Goal: Task Accomplishment & Management: Use online tool/utility

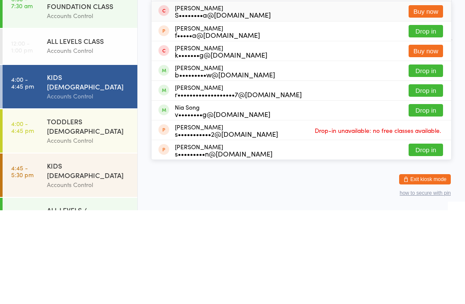
type input "[PERSON_NAME]"
click at [426, 178] on button "Drop in" at bounding box center [426, 184] width 34 height 12
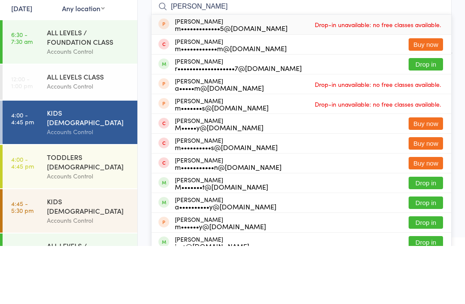
type input "[PERSON_NAME]"
click at [432, 116] on button "Drop in" at bounding box center [426, 122] width 34 height 12
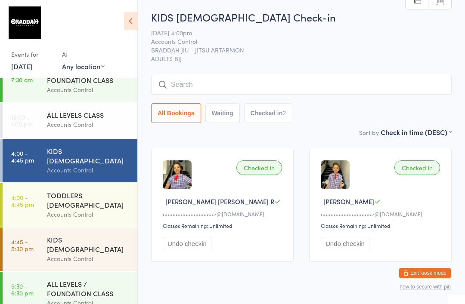
scroll to position [19, 0]
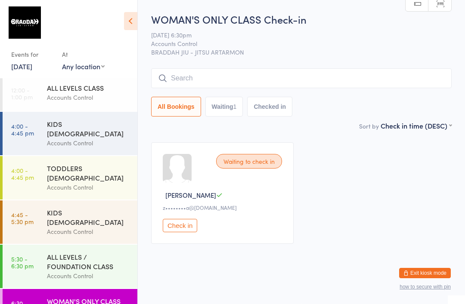
scroll to position [47, 0]
click at [42, 289] on link "6:30 - 7:15 pm WOMAN'S ONLY CLASS Accounts Control" at bounding box center [70, 306] width 135 height 35
click at [35, 137] on link "4:00 - 4:45 pm KIDS [DEMOGRAPHIC_DATA] Accounts Control" at bounding box center [70, 133] width 135 height 43
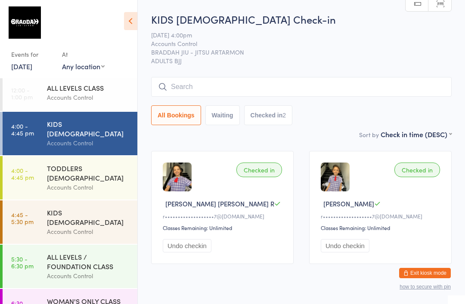
click at [40, 148] on link "4:00 - 4:45 pm KIDS [DEMOGRAPHIC_DATA] Accounts Control" at bounding box center [70, 133] width 135 height 43
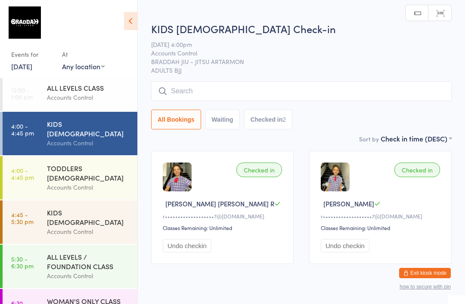
click at [65, 183] on div "Accounts Control" at bounding box center [88, 188] width 83 height 10
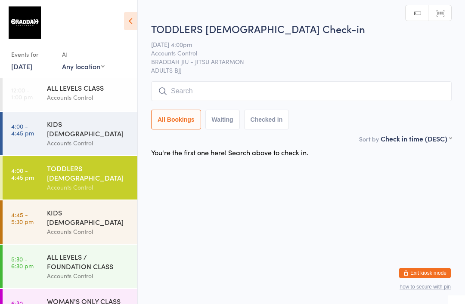
click at [62, 208] on div "KIDS [DEMOGRAPHIC_DATA]" at bounding box center [88, 217] width 83 height 19
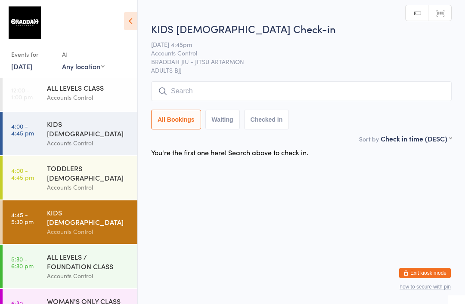
click at [31, 131] on time "4:00 - 4:45 pm" at bounding box center [22, 130] width 23 height 14
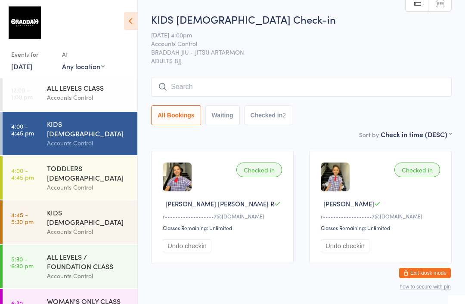
click at [189, 87] on input "search" at bounding box center [301, 87] width 301 height 20
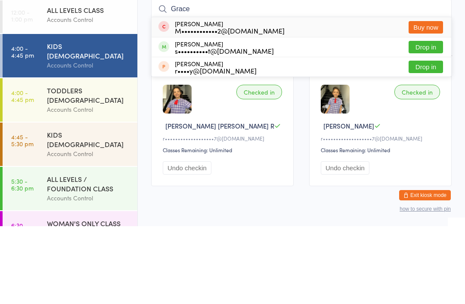
type input "Grace"
click at [433, 119] on button "Drop in" at bounding box center [426, 125] width 34 height 12
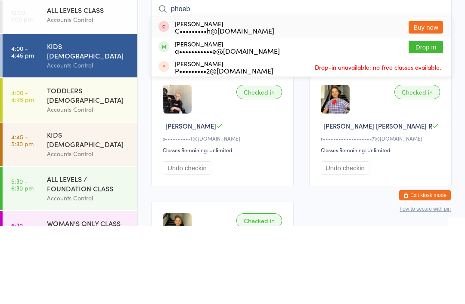
type input "phoeb"
click at [428, 119] on button "Drop in" at bounding box center [426, 125] width 34 height 12
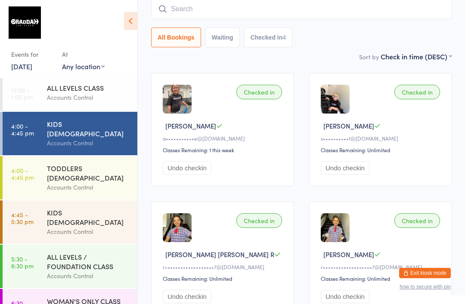
click at [259, 6] on input "search" at bounding box center [301, 9] width 301 height 20
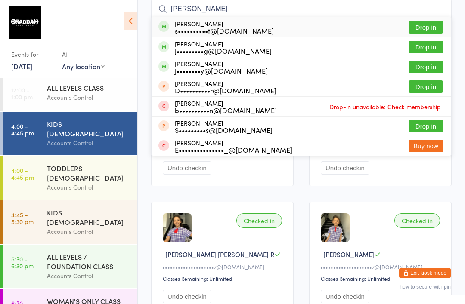
type input "Della"
click at [219, 28] on div "s••••••••••t@[DOMAIN_NAME]" at bounding box center [224, 30] width 99 height 7
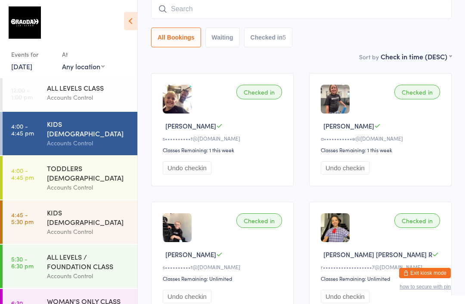
scroll to position [19, 0]
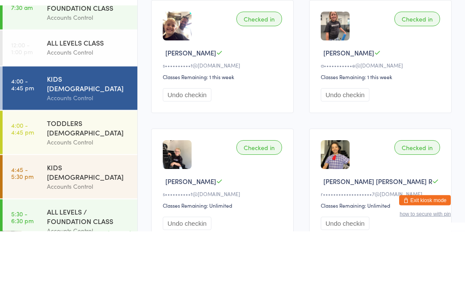
click at [65, 210] on div "Accounts Control" at bounding box center [88, 215] width 83 height 10
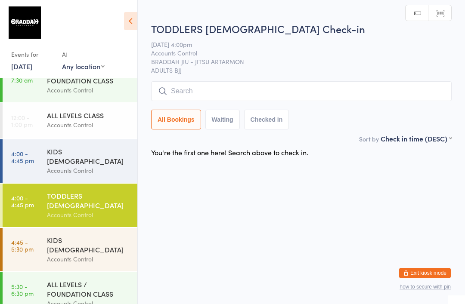
click at [193, 92] on input "search" at bounding box center [301, 91] width 301 height 20
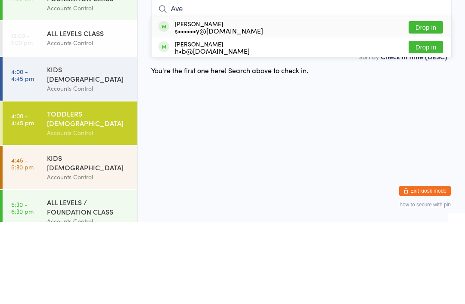
type input "Ave"
click at [423, 103] on button "Drop in" at bounding box center [426, 109] width 34 height 12
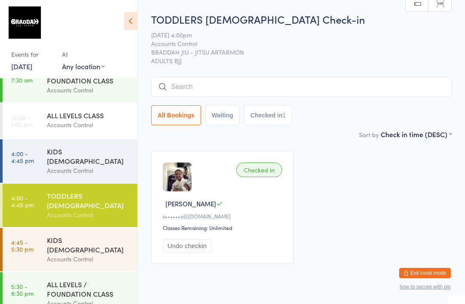
click at [203, 93] on input "search" at bounding box center [301, 87] width 301 height 20
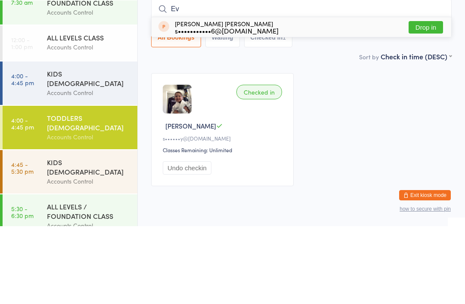
type input "Ev"
click at [205, 105] on div "s•••••••••••6@[DOMAIN_NAME]" at bounding box center [227, 108] width 104 height 7
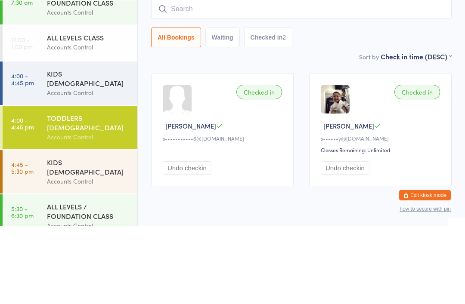
click at [233, 64] on main "TODDLERS 3 TO 5 YO Check-in 15 Sep 4:00pm Accounts Control BRADDAH JIU - JITSU …" at bounding box center [301, 142] width 301 height 260
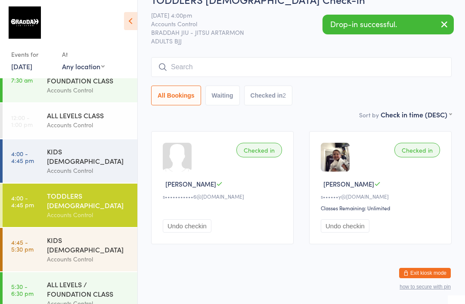
click at [186, 223] on button "Undo checkin" at bounding box center [187, 226] width 49 height 13
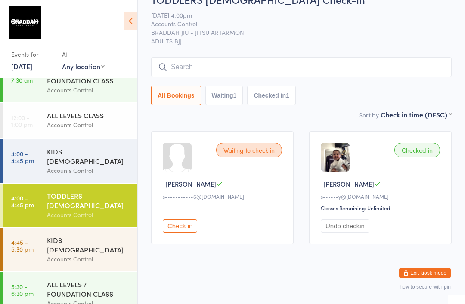
click at [204, 59] on input "search" at bounding box center [301, 67] width 301 height 20
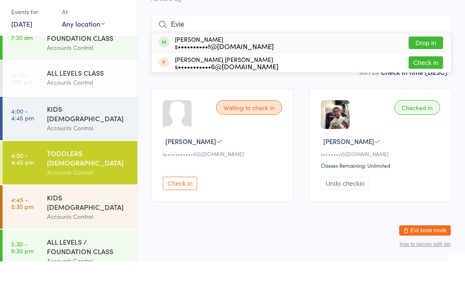
type input "Evie"
click at [447, 96] on div "Evan Evan s•••••••••••6@hotmail.com Check in" at bounding box center [302, 105] width 300 height 19
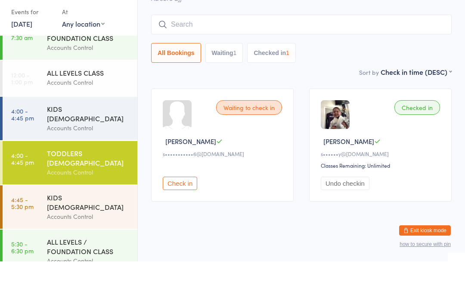
click at [431, 86] on div "All Bookings Waiting 1 Checked in 1" at bounding box center [301, 96] width 301 height 20
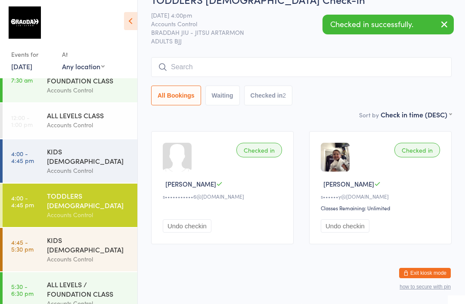
click at [189, 220] on button "Undo checkin" at bounding box center [187, 226] width 49 height 13
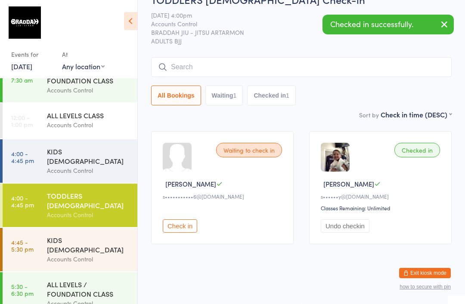
click at [183, 57] on input "search" at bounding box center [301, 67] width 301 height 20
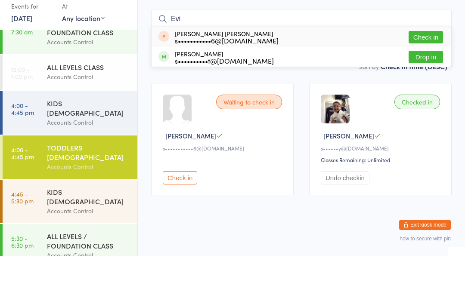
type input "Evi"
click at [422, 99] on button "Drop in" at bounding box center [426, 105] width 34 height 12
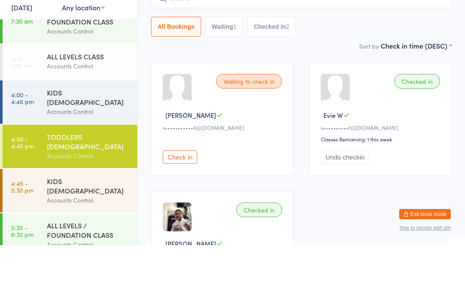
click at [335, 100] on div "Sort by Check in time (DESC) First name (ASC) First name (DESC) Last name (ASC)…" at bounding box center [301, 104] width 301 height 9
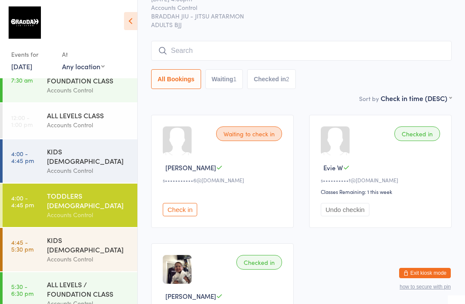
scroll to position [0, 0]
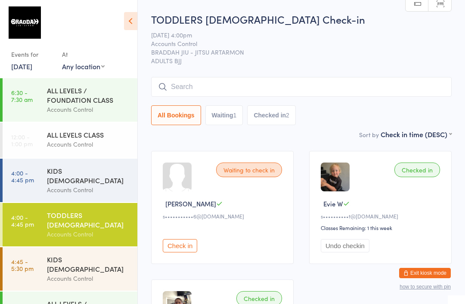
click at [279, 84] on input "search" at bounding box center [301, 87] width 301 height 20
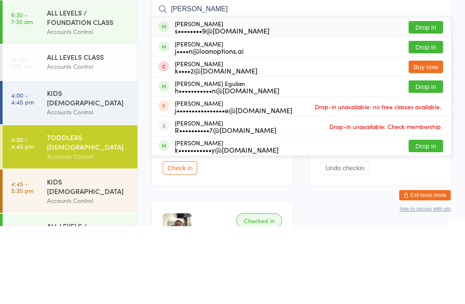
type input "[PERSON_NAME]"
click at [428, 99] on button "Drop in" at bounding box center [426, 105] width 34 height 12
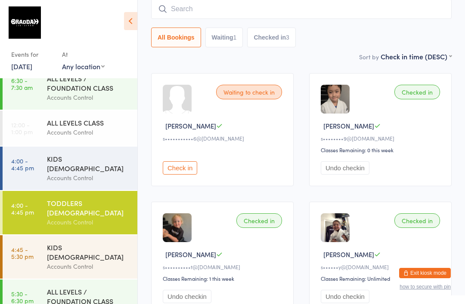
scroll to position [4, 0]
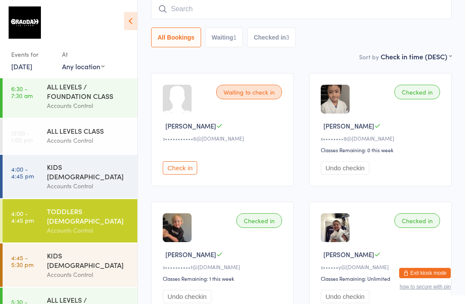
click at [72, 181] on div "Accounts Control" at bounding box center [88, 186] width 83 height 10
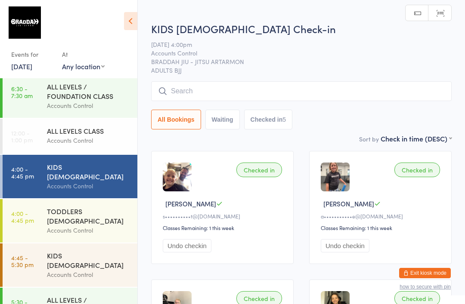
click at [192, 90] on input "search" at bounding box center [301, 91] width 301 height 20
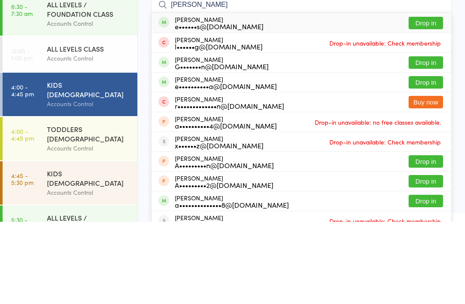
type input "[PERSON_NAME]"
click at [435, 139] on button "Drop in" at bounding box center [426, 145] width 34 height 12
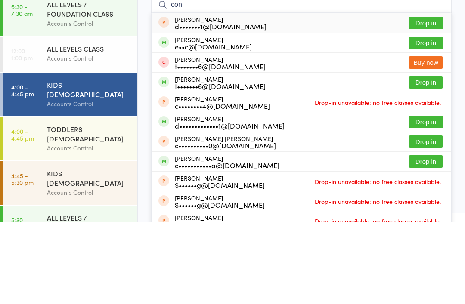
type input "con"
click at [421, 119] on button "Drop in" at bounding box center [426, 125] width 34 height 12
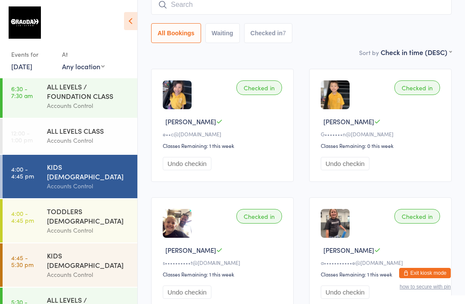
click at [73, 207] on div "TODDLERS [DEMOGRAPHIC_DATA]" at bounding box center [88, 216] width 83 height 19
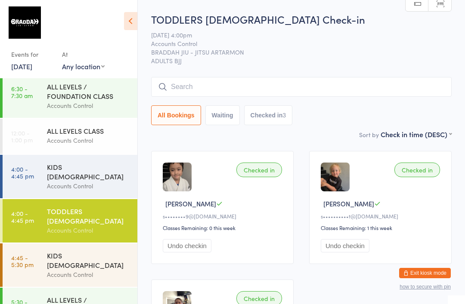
click at [419, 273] on button "Exit kiosk mode" at bounding box center [425, 273] width 52 height 10
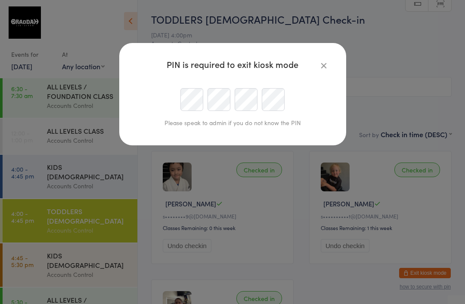
click at [408, 62] on div "PIN is required to exit kiosk mode Please speak to admin if you do not know the…" at bounding box center [232, 152] width 465 height 304
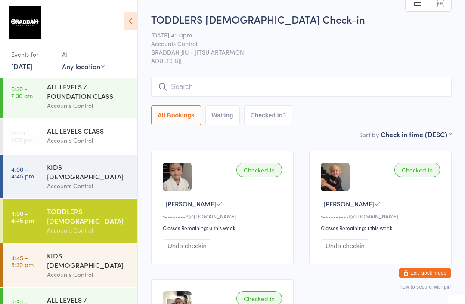
click at [100, 162] on div "KIDS [DEMOGRAPHIC_DATA] Accounts Control" at bounding box center [92, 176] width 90 height 43
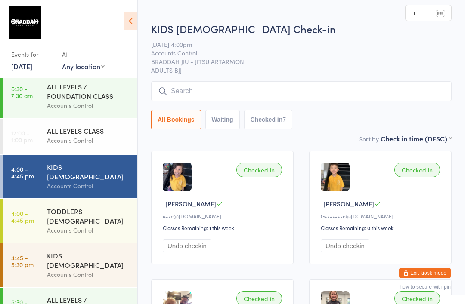
click at [303, 83] on input "search" at bounding box center [301, 91] width 301 height 20
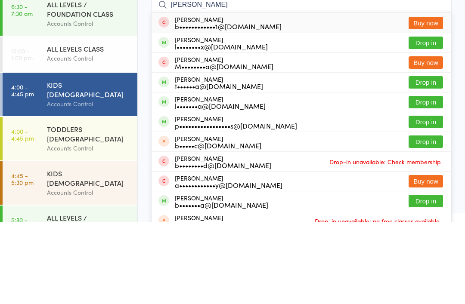
type input "[PERSON_NAME]"
click at [426, 119] on button "Drop in" at bounding box center [426, 125] width 34 height 12
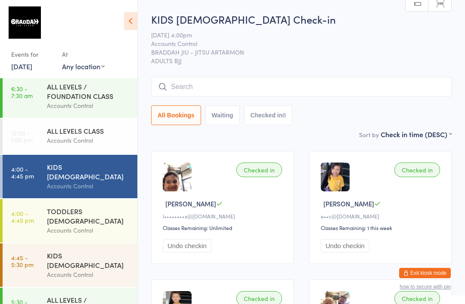
click at [357, 86] on input "search" at bounding box center [301, 87] width 301 height 20
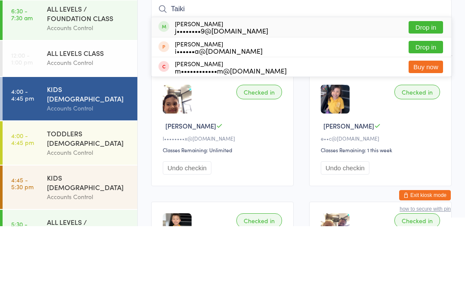
type input "Taiki"
click at [433, 99] on button "Drop in" at bounding box center [426, 105] width 34 height 12
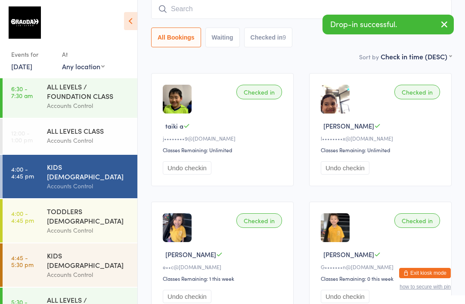
click at [199, 12] on input "search" at bounding box center [301, 9] width 301 height 20
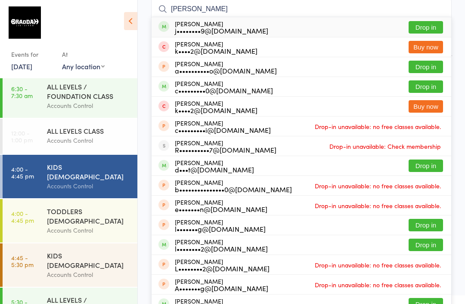
type input "[PERSON_NAME]"
click at [435, 27] on button "Drop in" at bounding box center [426, 27] width 34 height 12
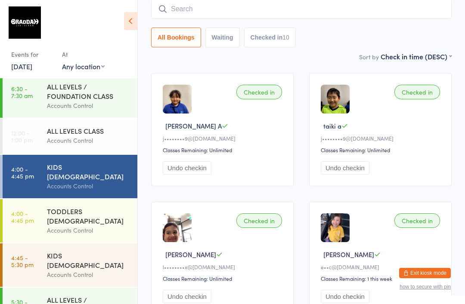
click at [388, 10] on input "search" at bounding box center [301, 9] width 301 height 20
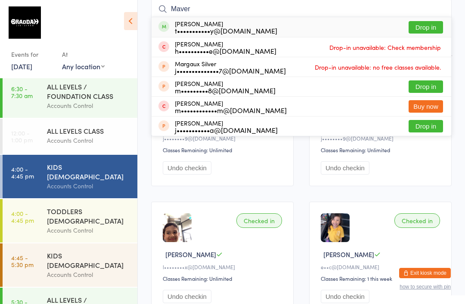
type input "Maver"
click at [414, 29] on button "Drop in" at bounding box center [426, 27] width 34 height 12
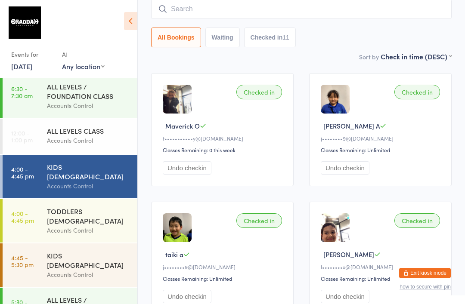
click at [366, 19] on input "search" at bounding box center [301, 9] width 301 height 20
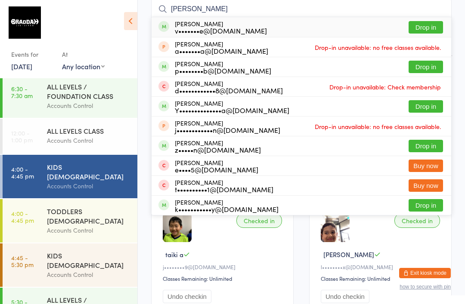
type input "[PERSON_NAME]"
click at [435, 28] on button "Drop in" at bounding box center [426, 27] width 34 height 12
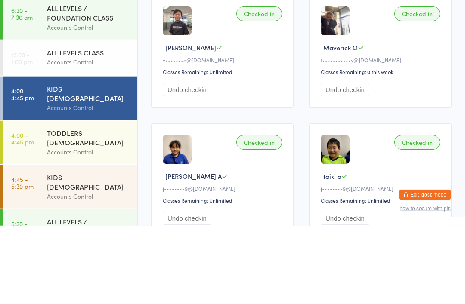
click at [40, 199] on link "4:00 - 4:45 pm TODDLERS [DEMOGRAPHIC_DATA] Accounts Control" at bounding box center [70, 220] width 135 height 43
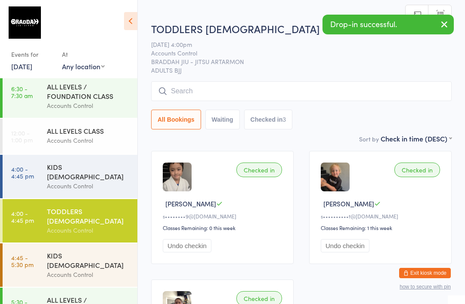
click at [349, 97] on input "search" at bounding box center [301, 91] width 301 height 20
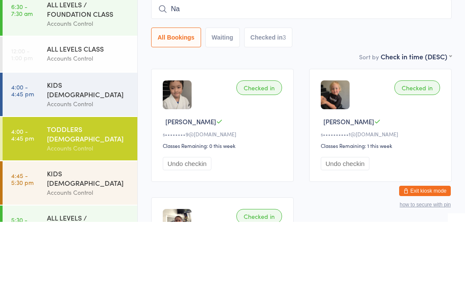
type input "N"
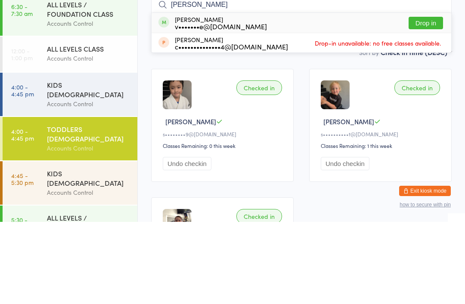
type input "[PERSON_NAME]"
click at [426, 99] on button "Drop in" at bounding box center [426, 105] width 34 height 12
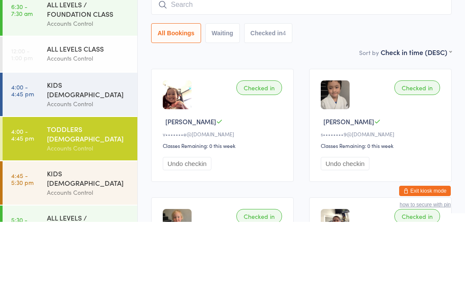
click at [31, 166] on time "4:00 - 4:45 pm" at bounding box center [22, 173] width 23 height 14
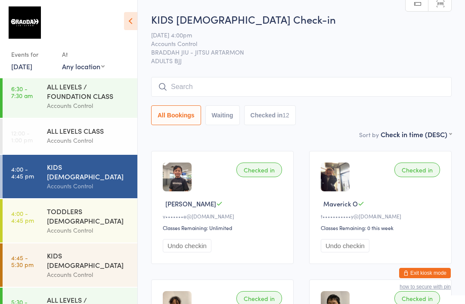
click at [239, 89] on input "search" at bounding box center [301, 87] width 301 height 20
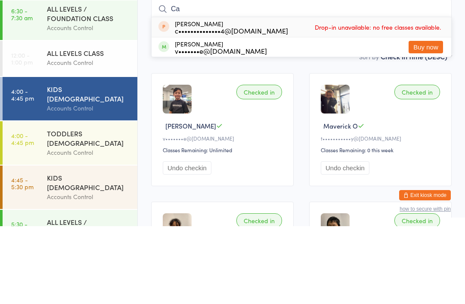
type input "C"
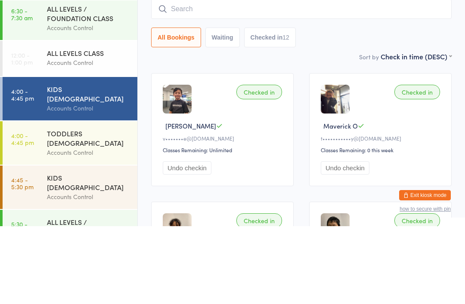
click at [199, 77] on input "search" at bounding box center [301, 87] width 301 height 20
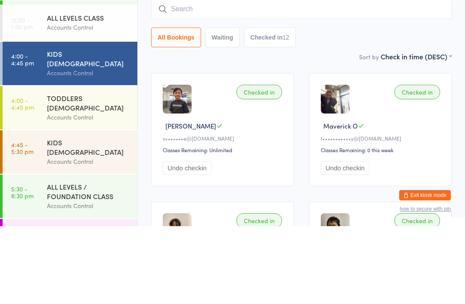
scroll to position [46, 0]
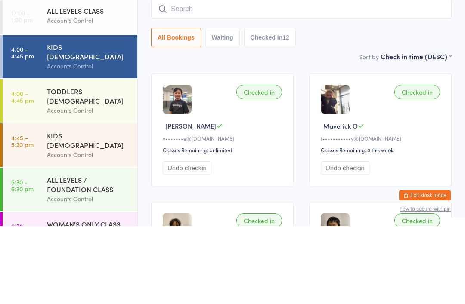
click at [74, 183] on div "Accounts Control" at bounding box center [88, 188] width 83 height 10
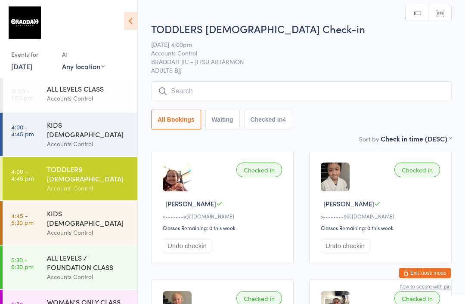
click at [205, 90] on input "search" at bounding box center [301, 91] width 301 height 20
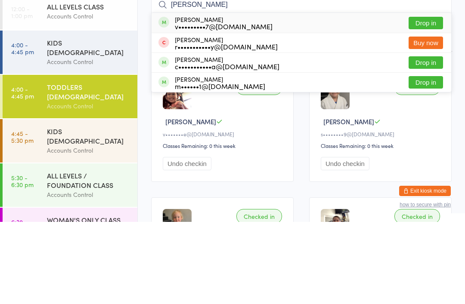
type input "[PERSON_NAME]"
click at [422, 99] on button "Drop in" at bounding box center [426, 105] width 34 height 12
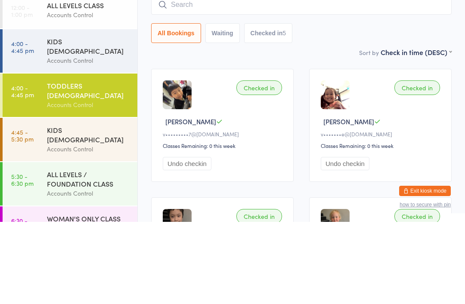
scroll to position [47, 0]
click at [64, 208] on div "KIDS [DEMOGRAPHIC_DATA]" at bounding box center [88, 217] width 83 height 19
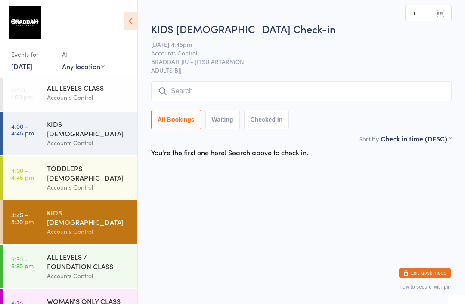
click at [305, 101] on input "search" at bounding box center [301, 91] width 301 height 20
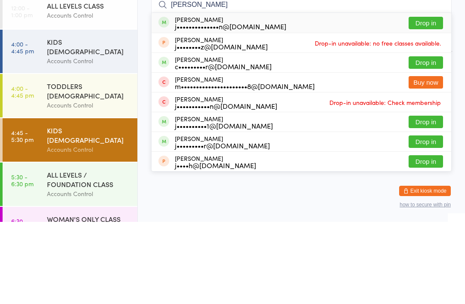
type input "[PERSON_NAME]"
click at [426, 139] on button "Drop in" at bounding box center [426, 145] width 34 height 12
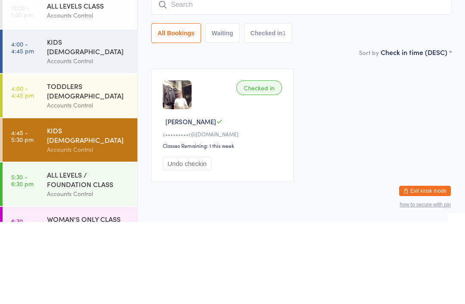
click at [317, 143] on div "Checked in [PERSON_NAME] F c•••••••••r@[DOMAIN_NAME] Classes Remaining: 1 this …" at bounding box center [301, 207] width 316 height 129
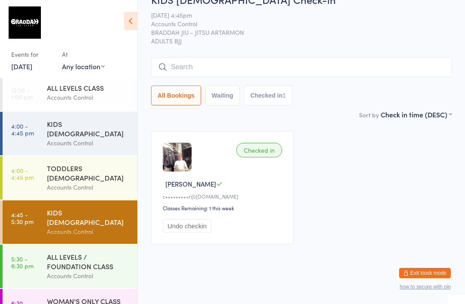
click at [369, 57] on input "search" at bounding box center [301, 67] width 301 height 20
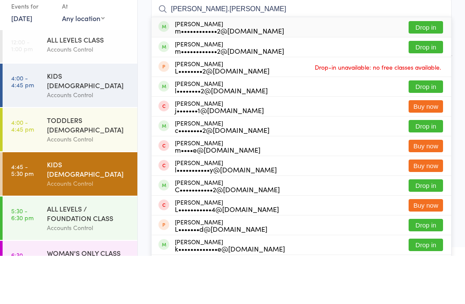
type input "[PERSON_NAME].[PERSON_NAME]"
click at [423, 69] on button "Drop in" at bounding box center [426, 75] width 34 height 12
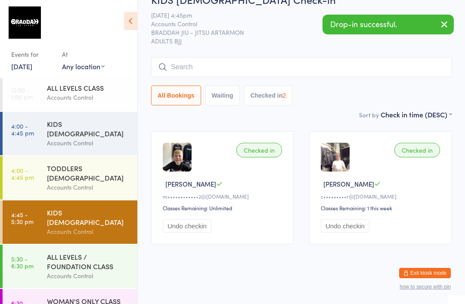
click at [100, 183] on div "Accounts Control" at bounding box center [88, 188] width 83 height 10
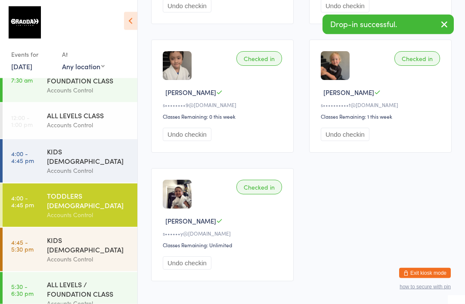
scroll to position [240, 0]
click at [93, 280] on div "ALL LEVELS / FOUNDATION CLASS" at bounding box center [88, 289] width 83 height 19
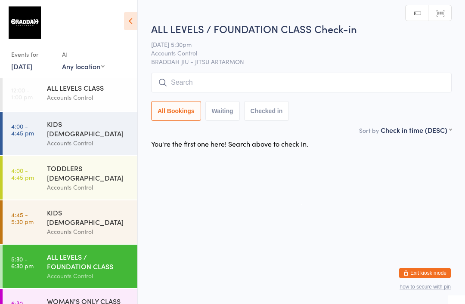
scroll to position [47, 0]
click at [114, 128] on div "KIDS [DEMOGRAPHIC_DATA]" at bounding box center [88, 128] width 83 height 19
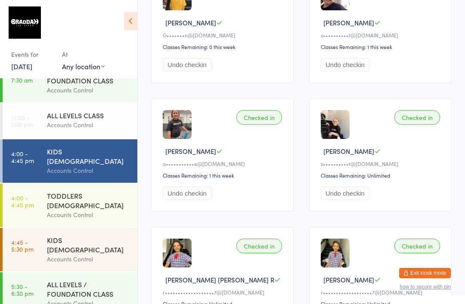
scroll to position [562, 0]
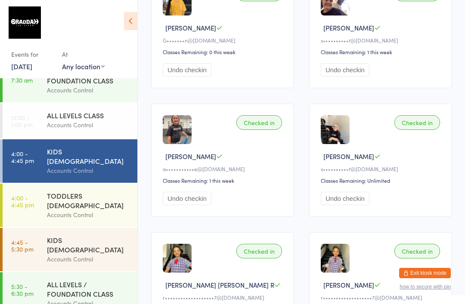
click at [90, 210] on div "Accounts Control" at bounding box center [88, 215] width 83 height 10
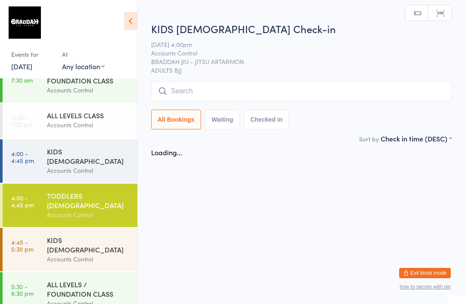
click at [94, 236] on div "KIDS [DEMOGRAPHIC_DATA]" at bounding box center [88, 245] width 83 height 19
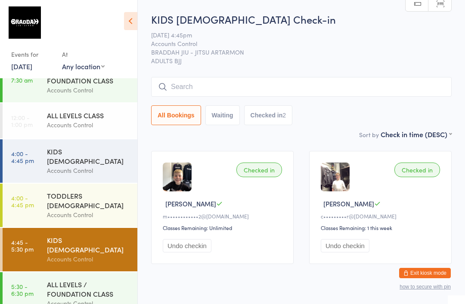
click at [413, 93] on input "search" at bounding box center [301, 87] width 301 height 20
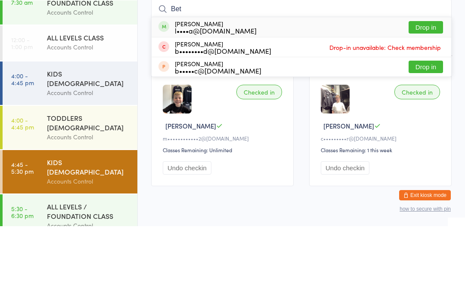
type input "Bet"
click at [424, 99] on button "Drop in" at bounding box center [426, 105] width 34 height 12
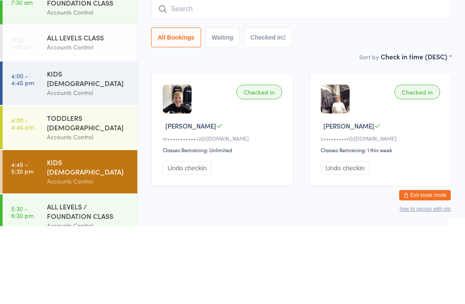
scroll to position [30, 0]
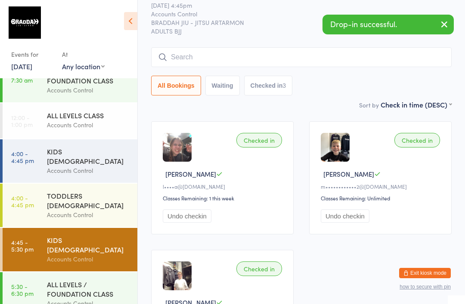
click at [284, 56] on input "search" at bounding box center [301, 57] width 301 height 20
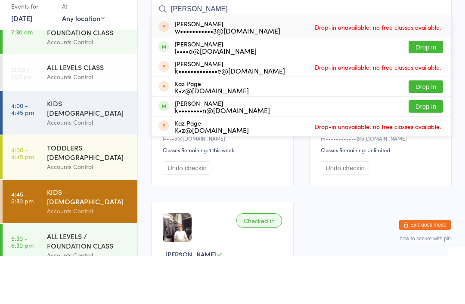
type input "[PERSON_NAME]"
click at [430, 89] on button "Drop in" at bounding box center [426, 95] width 34 height 12
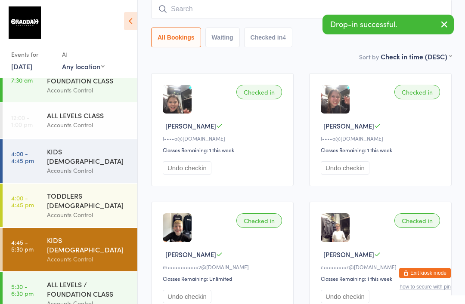
click at [278, 6] on input "search" at bounding box center [301, 9] width 301 height 20
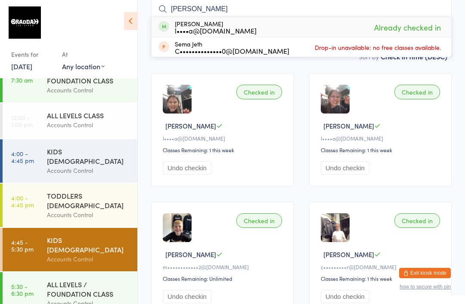
type input "[PERSON_NAME]"
click at [333, 47] on span "Drop-in unavailable: no free classes available." at bounding box center [378, 47] width 130 height 13
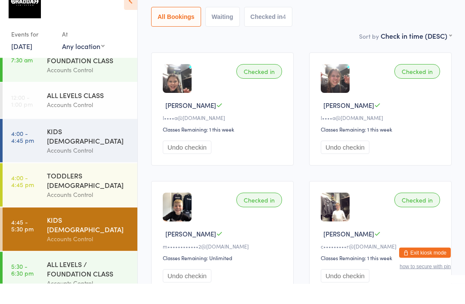
click at [298, 88] on div "Checked in [PERSON_NAME] L l••••a@[DOMAIN_NAME] Classes Remaining: 1 this week …" at bounding box center [301, 194] width 316 height 258
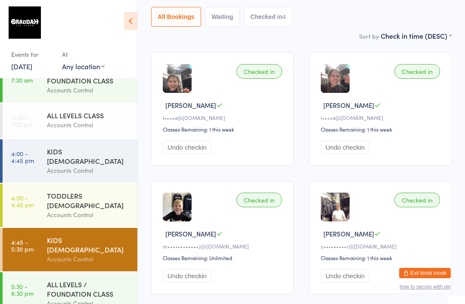
click at [297, 113] on div "Checked in [PERSON_NAME] L l••••a@[DOMAIN_NAME] Classes Remaining: 1 this week …" at bounding box center [301, 174] width 316 height 258
click at [344, 116] on div "Checked in [PERSON_NAME] L l••••a@[DOMAIN_NAME] Classes Remaining: 1 this week …" at bounding box center [380, 109] width 143 height 113
click at [341, 80] on img at bounding box center [335, 78] width 29 height 29
click at [335, 76] on img at bounding box center [335, 78] width 29 height 29
click at [399, 138] on div "Checked in [PERSON_NAME] L l••••a@[DOMAIN_NAME] Classes Remaining: 1 this week …" at bounding box center [380, 109] width 143 height 113
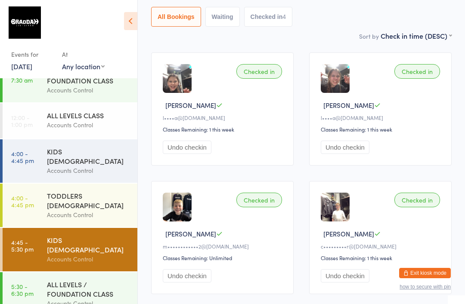
click at [343, 73] on img at bounding box center [335, 78] width 29 height 29
click at [351, 68] on div "Checked in [PERSON_NAME] L l••••a@[DOMAIN_NAME] Classes Remaining: 1 this week …" at bounding box center [380, 109] width 143 height 113
click at [349, 69] on img at bounding box center [335, 78] width 29 height 29
click at [420, 72] on div "Checked in" at bounding box center [417, 71] width 46 height 15
click at [363, 140] on div "Checked in [PERSON_NAME] L l••••a@[DOMAIN_NAME] Classes Remaining: 1 this week …" at bounding box center [380, 109] width 143 height 113
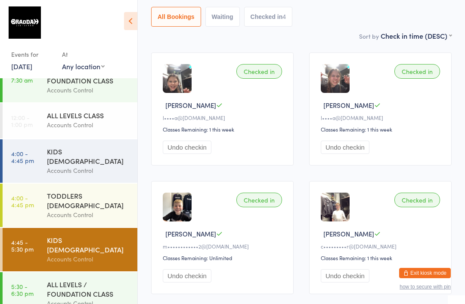
click at [359, 146] on button "Undo checkin" at bounding box center [345, 147] width 49 height 13
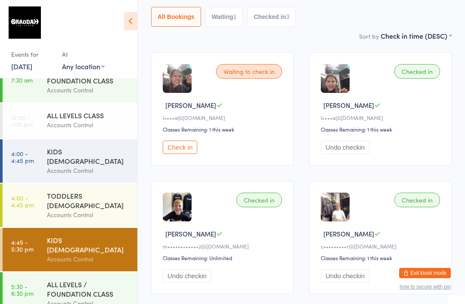
click at [351, 151] on button "Undo checkin" at bounding box center [345, 147] width 49 height 13
click at [349, 153] on button "Check in" at bounding box center [338, 147] width 34 height 13
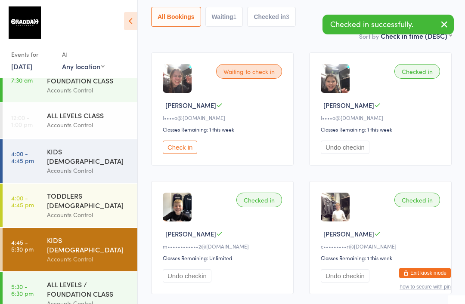
click at [182, 144] on button "Check in" at bounding box center [180, 147] width 34 height 13
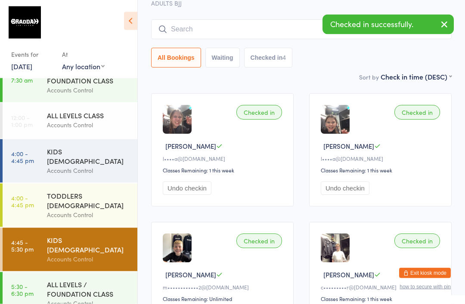
scroll to position [0, 0]
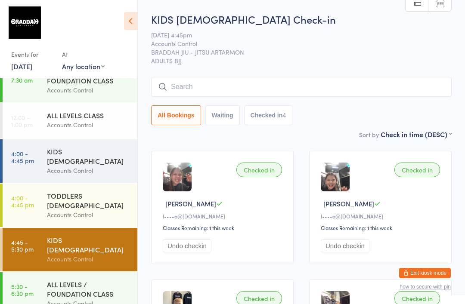
click at [289, 87] on input "search" at bounding box center [301, 87] width 301 height 20
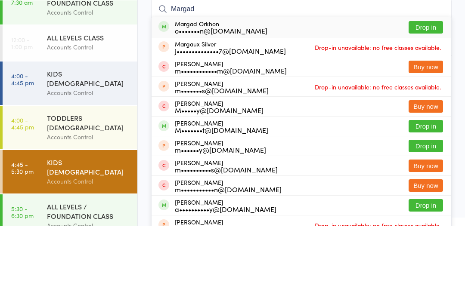
type input "Margad"
click at [432, 99] on button "Drop in" at bounding box center [426, 105] width 34 height 12
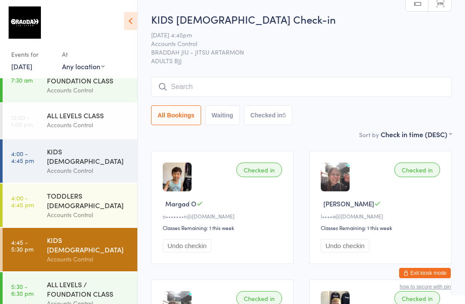
click at [45, 168] on link "4:00 - 4:45 pm KIDS [DEMOGRAPHIC_DATA] Accounts Control" at bounding box center [70, 161] width 135 height 43
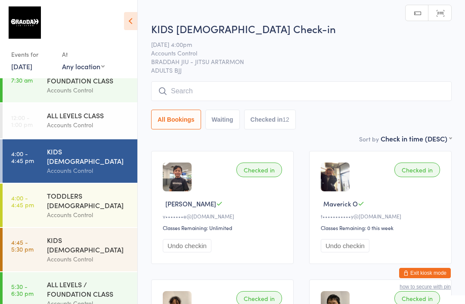
click at [29, 195] on time "4:00 - 4:45 pm" at bounding box center [22, 202] width 23 height 14
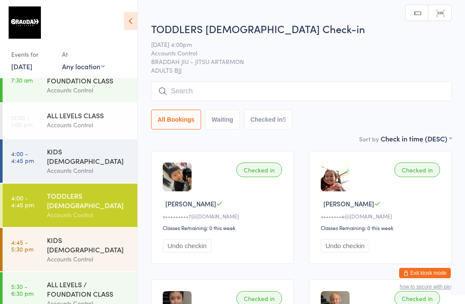
click at [63, 166] on div "Accounts Control" at bounding box center [88, 171] width 83 height 10
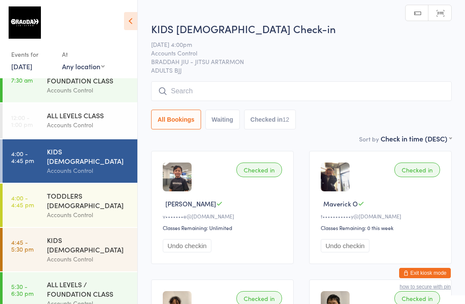
click at [39, 123] on link "12:00 - 1:00 pm ALL LEVELS CLASS Accounts Control" at bounding box center [70, 120] width 135 height 35
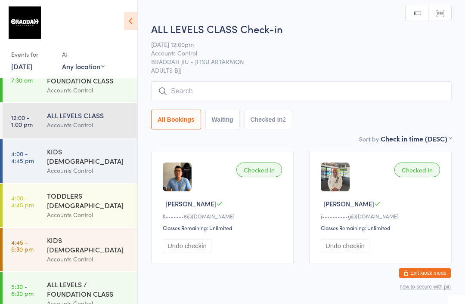
click at [49, 92] on div "Accounts Control" at bounding box center [88, 90] width 83 height 10
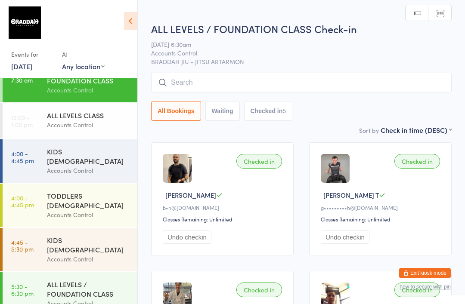
click at [43, 165] on link "4:00 - 4:45 pm KIDS [DEMOGRAPHIC_DATA] Accounts Control" at bounding box center [70, 161] width 135 height 43
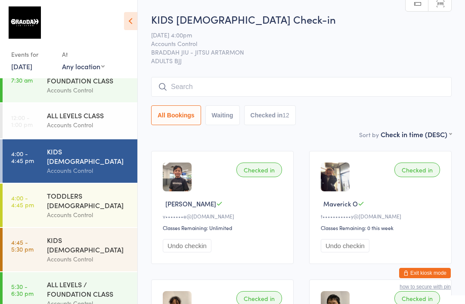
click at [101, 280] on div "ALL LEVELS / FOUNDATION CLASS" at bounding box center [88, 289] width 83 height 19
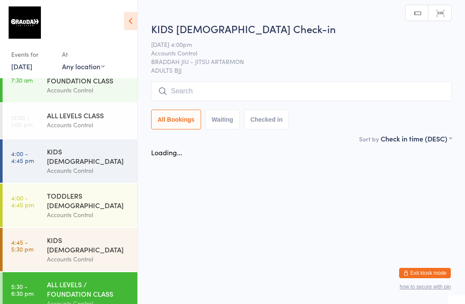
click at [283, 88] on input "search" at bounding box center [301, 91] width 301 height 20
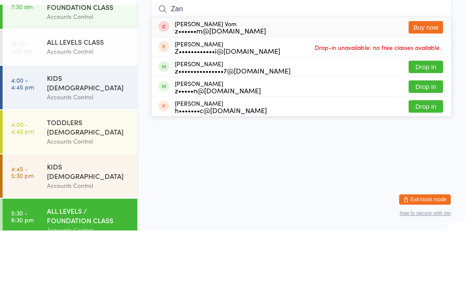
type input "Zan"
click at [424, 134] on button "Drop in" at bounding box center [426, 140] width 34 height 12
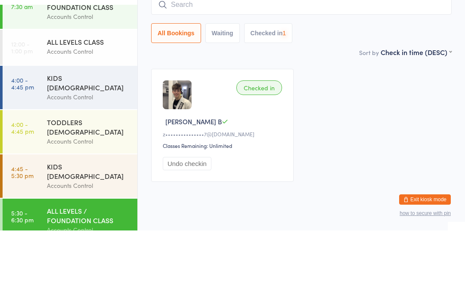
click at [276, 68] on input "search" at bounding box center [301, 78] width 301 height 20
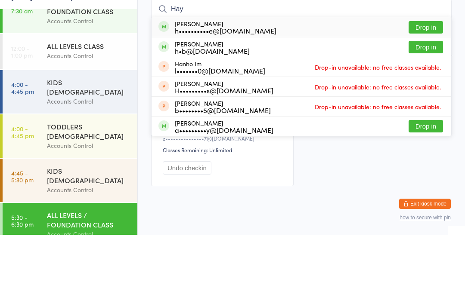
type input "Hay"
click at [427, 110] on button "Drop in" at bounding box center [426, 116] width 34 height 12
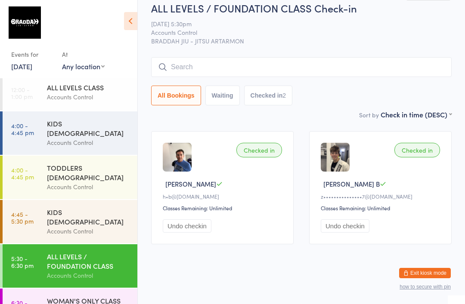
scroll to position [47, 0]
click at [94, 252] on div "ALL LEVELS / FOUNDATION CLASS" at bounding box center [88, 261] width 83 height 19
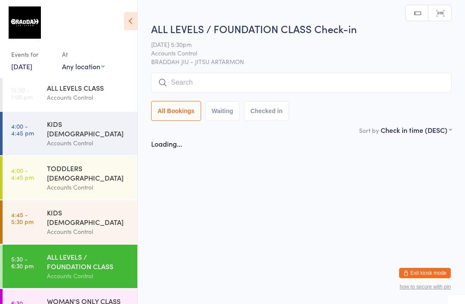
scroll to position [0, 0]
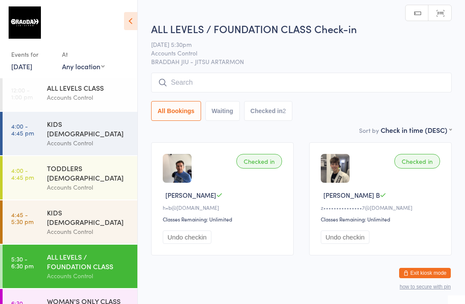
click at [221, 85] on input "search" at bounding box center [301, 83] width 301 height 20
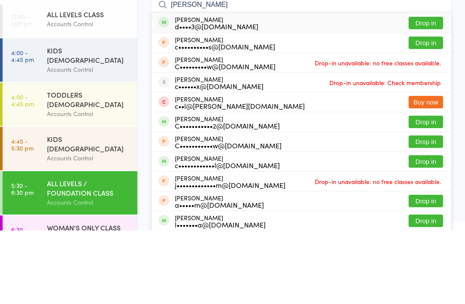
type input "[PERSON_NAME]"
click at [426, 90] on button "Drop in" at bounding box center [426, 96] width 34 height 12
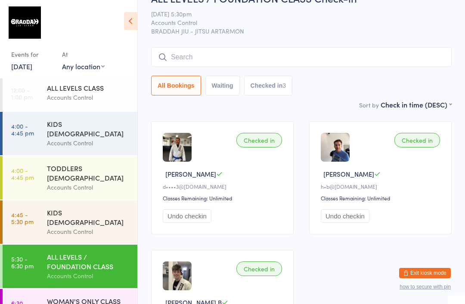
click at [75, 183] on div "Accounts Control" at bounding box center [88, 188] width 83 height 10
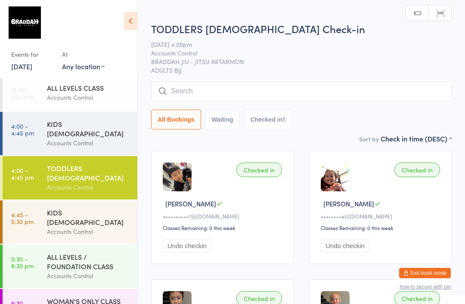
click at [189, 90] on input "search" at bounding box center [301, 91] width 301 height 20
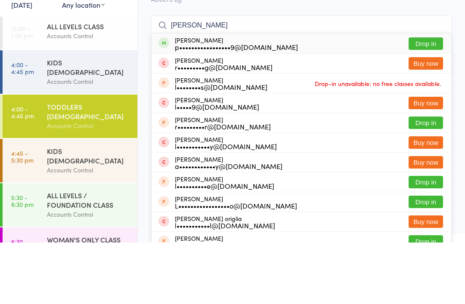
scroll to position [19, 0]
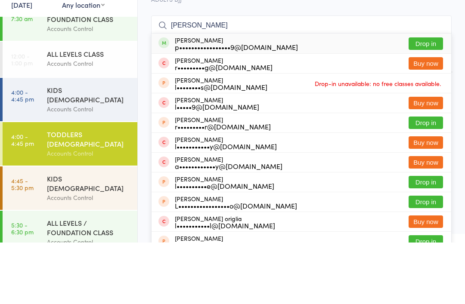
click at [422, 77] on input "[PERSON_NAME]" at bounding box center [301, 87] width 301 height 20
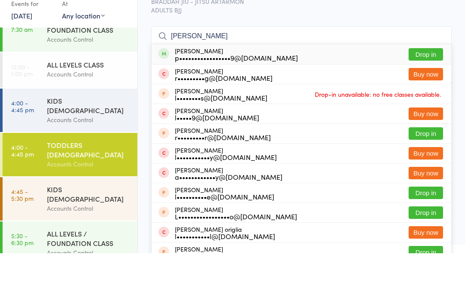
type input "[PERSON_NAME]"
click at [418, 99] on button "Drop in" at bounding box center [426, 105] width 34 height 12
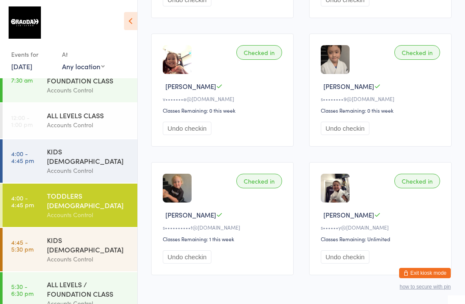
scroll to position [263, 0]
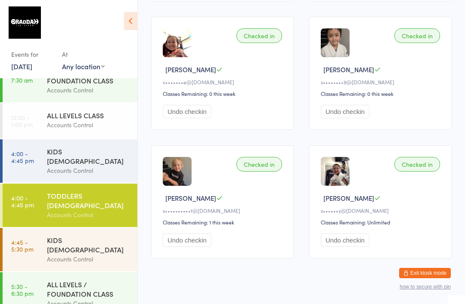
click at [71, 280] on div "ALL LEVELS / FOUNDATION CLASS" at bounding box center [88, 289] width 83 height 19
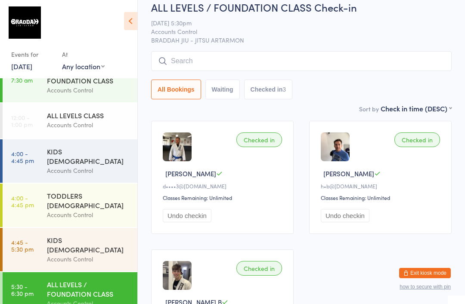
scroll to position [23, 0]
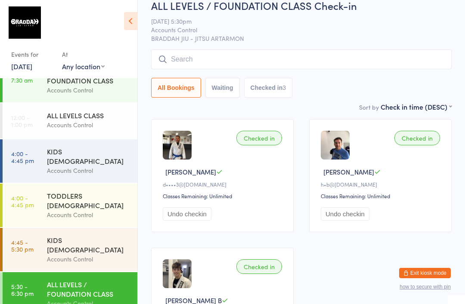
click at [281, 58] on input "search" at bounding box center [301, 60] width 301 height 20
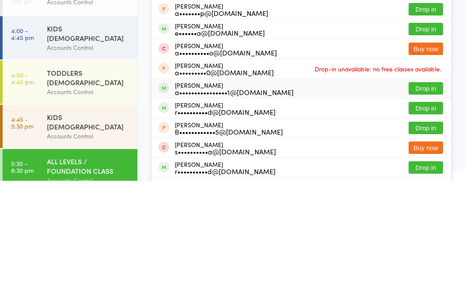
type input "[PERSON_NAME]"
click at [434, 206] on button "Drop in" at bounding box center [426, 212] width 34 height 12
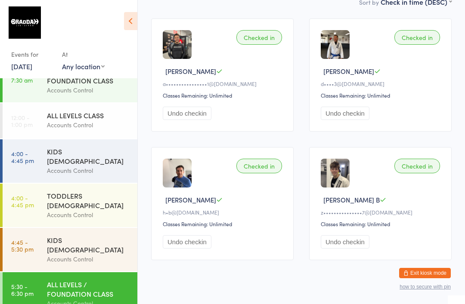
click at [108, 280] on div "ALL LEVELS / FOUNDATION CLASS" at bounding box center [88, 289] width 83 height 19
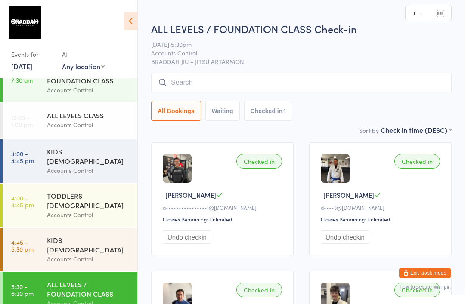
click at [187, 82] on input "search" at bounding box center [301, 83] width 301 height 20
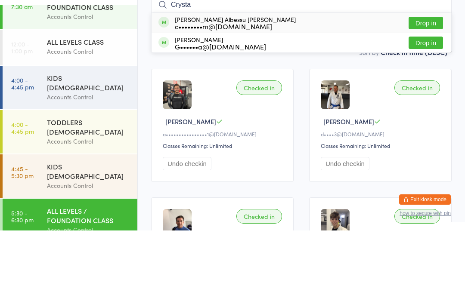
type input "Crysta"
click at [228, 96] on div "c••••••••m@[DOMAIN_NAME]" at bounding box center [235, 99] width 121 height 7
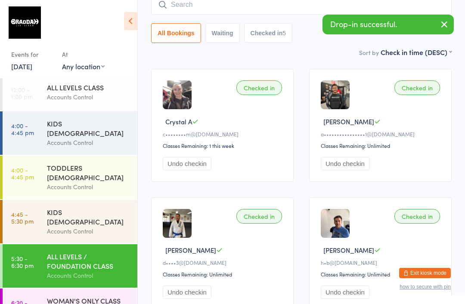
scroll to position [47, 0]
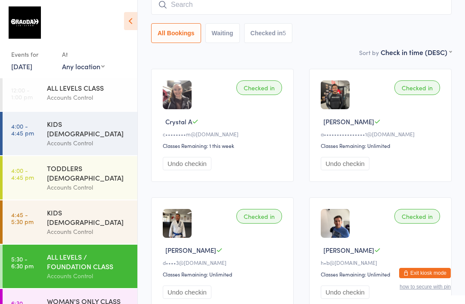
click at [75, 297] on div "WOMAN'S ONLY CLASS" at bounding box center [88, 301] width 83 height 9
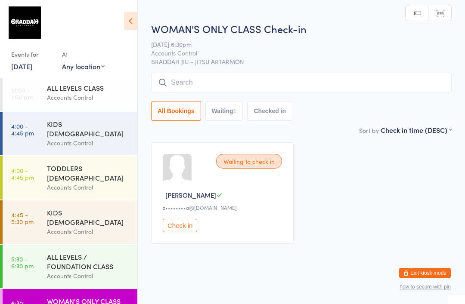
click at [194, 82] on input "search" at bounding box center [301, 83] width 301 height 20
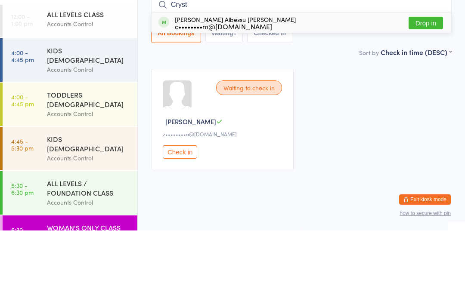
type input "Cryst"
click at [219, 96] on div "c••••••••m@[DOMAIN_NAME]" at bounding box center [235, 99] width 121 height 7
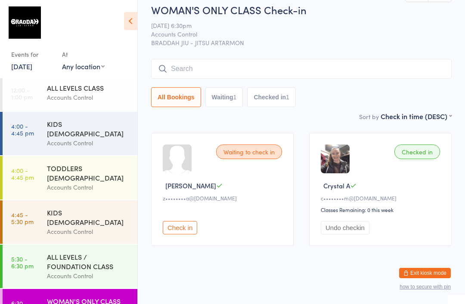
click at [58, 252] on div "ALL LEVELS / FOUNDATION CLASS" at bounding box center [88, 261] width 83 height 19
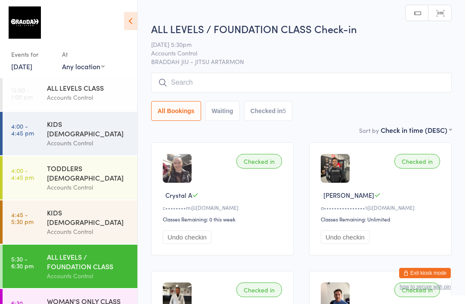
click at [201, 78] on input "search" at bounding box center [301, 83] width 301 height 20
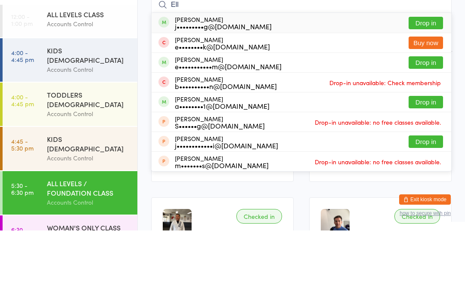
type input "Ell"
click at [205, 137] on div "e•••••••••••m@[DOMAIN_NAME]" at bounding box center [228, 140] width 107 height 7
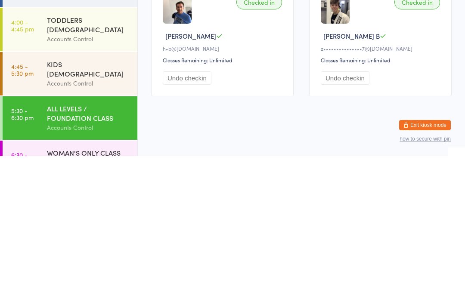
scroll to position [47, 0]
click at [59, 297] on div "WOMAN'S ONLY CLASS" at bounding box center [88, 301] width 83 height 9
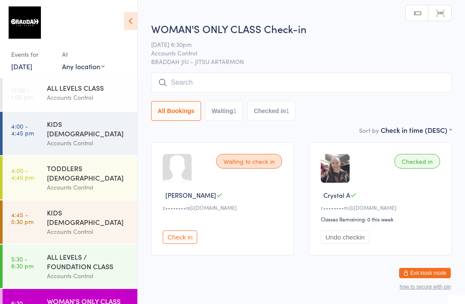
click at [187, 80] on input "search" at bounding box center [301, 83] width 301 height 20
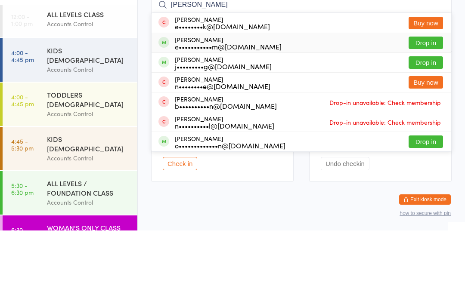
type input "[PERSON_NAME]"
click at [198, 117] on div "e•••••••••••m@[DOMAIN_NAME]" at bounding box center [228, 120] width 107 height 7
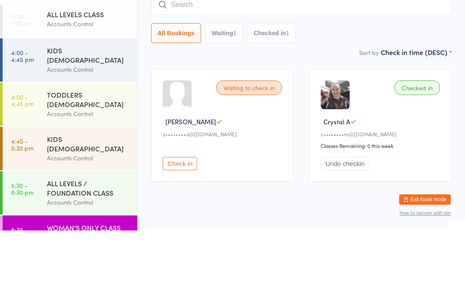
scroll to position [21, 0]
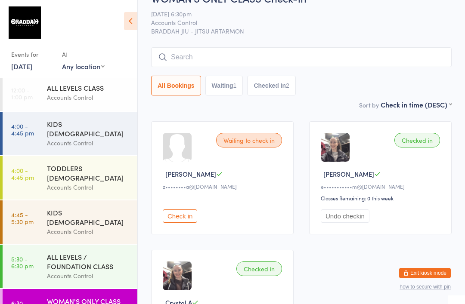
click at [75, 252] on div "ALL LEVELS / FOUNDATION CLASS" at bounding box center [88, 261] width 83 height 19
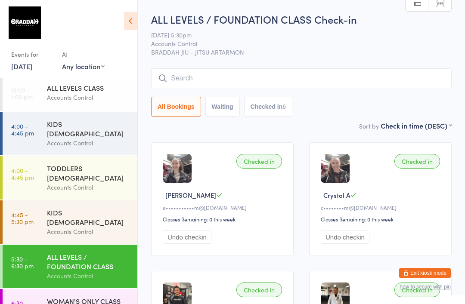
click at [415, 81] on input "search" at bounding box center [301, 78] width 301 height 20
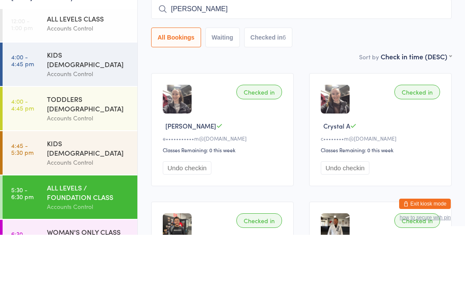
type input "Tomo"
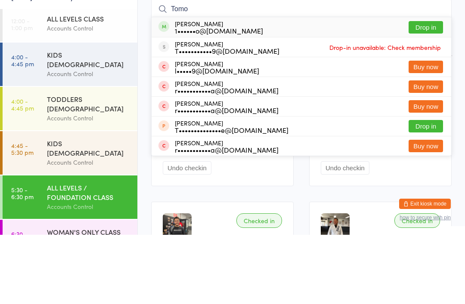
click at [115, 201] on div "KIDS [DEMOGRAPHIC_DATA] Accounts Control" at bounding box center [92, 222] width 90 height 43
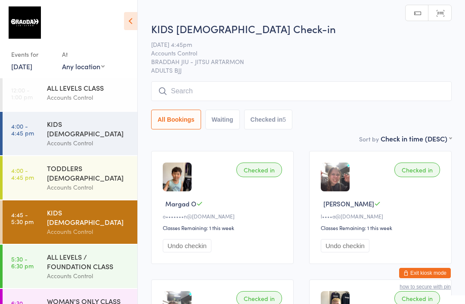
click at [102, 252] on div "ALL LEVELS / FOUNDATION CLASS" at bounding box center [88, 261] width 83 height 19
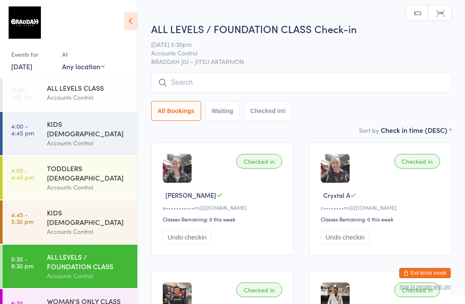
click at [356, 76] on input "search" at bounding box center [301, 83] width 301 height 20
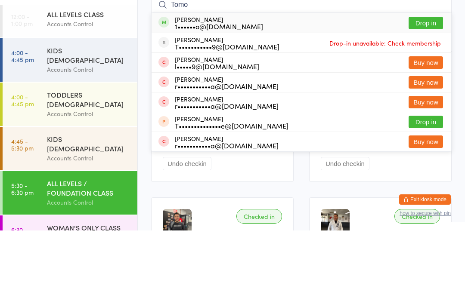
type input "Tomo"
click at [426, 90] on button "Drop in" at bounding box center [426, 96] width 34 height 12
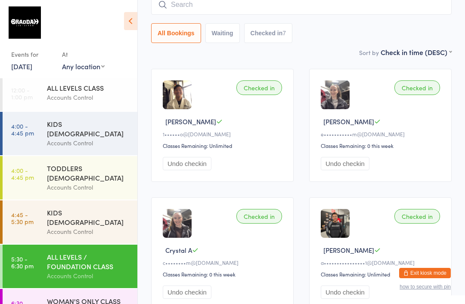
click at [390, 5] on input "search" at bounding box center [301, 5] width 301 height 20
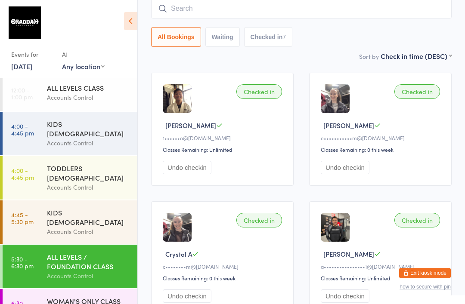
scroll to position [69, 0]
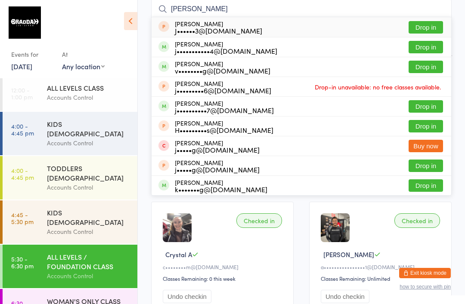
type input "[PERSON_NAME]"
click at [435, 51] on button "Drop in" at bounding box center [426, 47] width 34 height 12
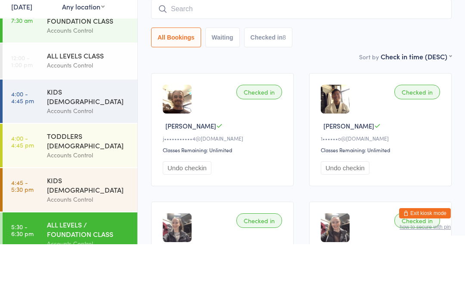
scroll to position [0, 0]
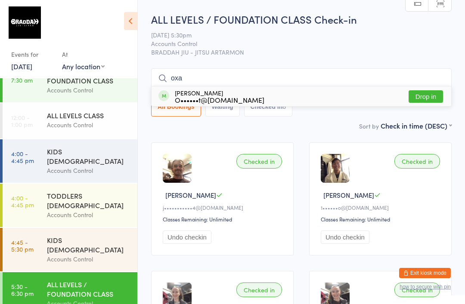
type input "oxa"
click at [436, 103] on button "Drop in" at bounding box center [426, 96] width 34 height 12
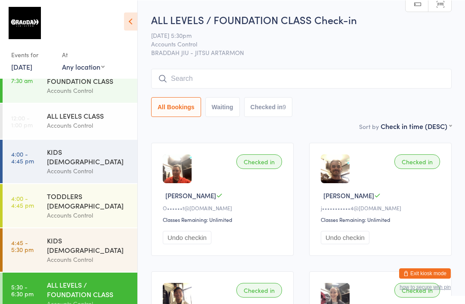
click at [213, 73] on input "search" at bounding box center [301, 78] width 301 height 20
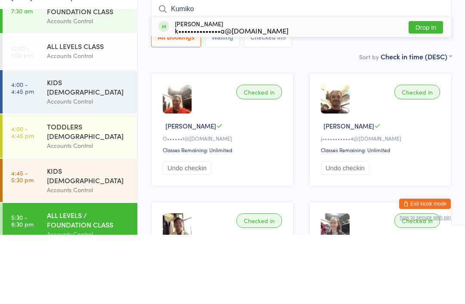
type input "Kumiko"
click at [214, 90] on div "[PERSON_NAME] k••••••••••••••a@[DOMAIN_NAME]" at bounding box center [232, 97] width 114 height 14
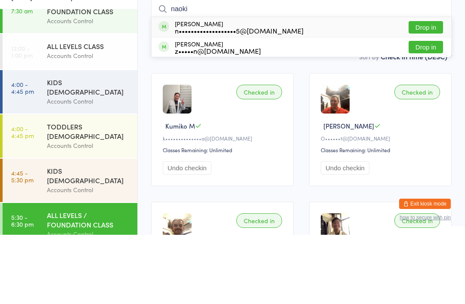
type input "naoki"
click at [252, 90] on div "[PERSON_NAME] n•••••••••••••••••••5@[DOMAIN_NAME]" at bounding box center [239, 97] width 129 height 14
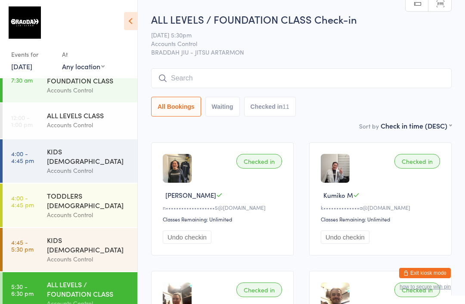
click at [173, 84] on input "search" at bounding box center [301, 78] width 301 height 20
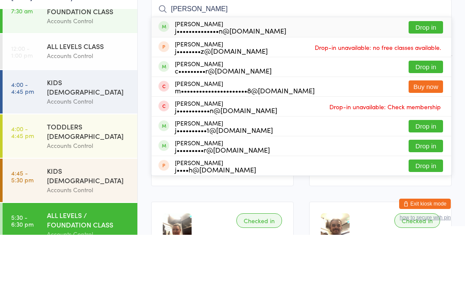
type input "[PERSON_NAME]"
click at [424, 90] on button "Drop in" at bounding box center [426, 96] width 34 height 12
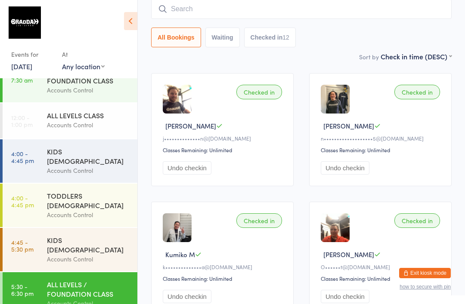
click at [221, 19] on input "search" at bounding box center [301, 9] width 301 height 20
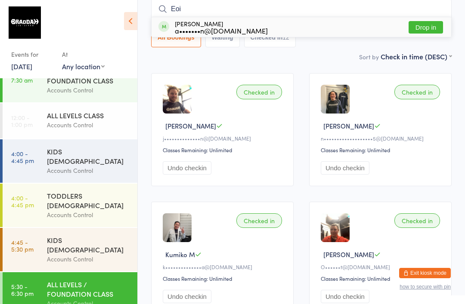
type input "Eoi"
click at [263, 25] on div "[PERSON_NAME] a•••••••n@[DOMAIN_NAME] Drop in" at bounding box center [302, 27] width 300 height 20
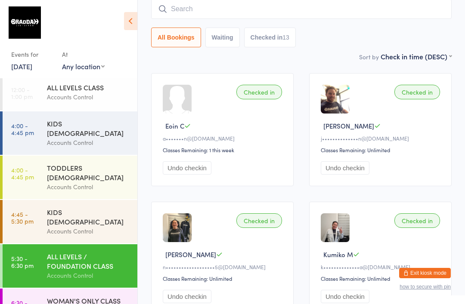
scroll to position [47, 0]
click at [168, 47] on button "All Bookings" at bounding box center [176, 38] width 50 height 20
click at [52, 297] on div "WOMAN'S ONLY CLASS" at bounding box center [88, 301] width 83 height 9
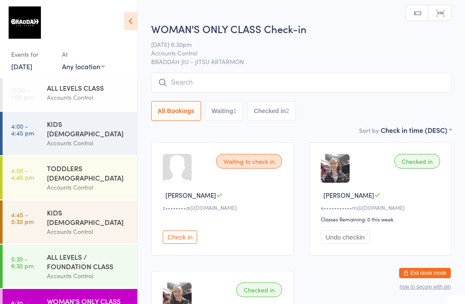
click at [173, 79] on input "search" at bounding box center [301, 83] width 301 height 20
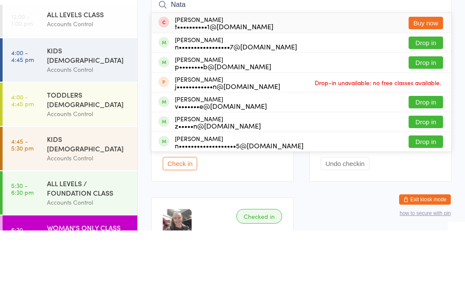
type input "Nata"
click at [428, 110] on button "Drop in" at bounding box center [426, 116] width 34 height 12
